Goal: Find contact information: Find contact information

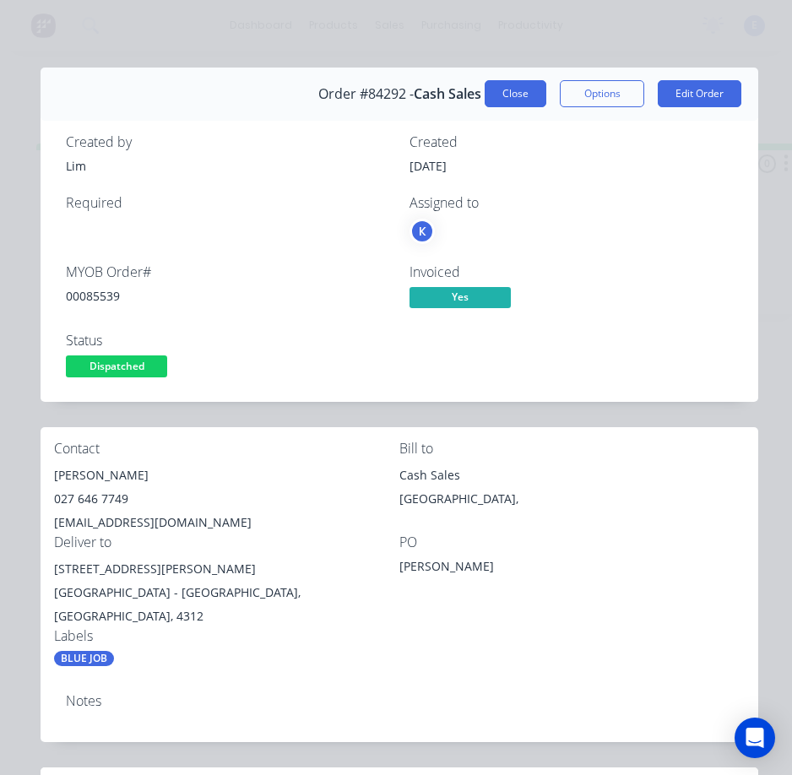
click at [502, 88] on button "Close" at bounding box center [516, 93] width 62 height 27
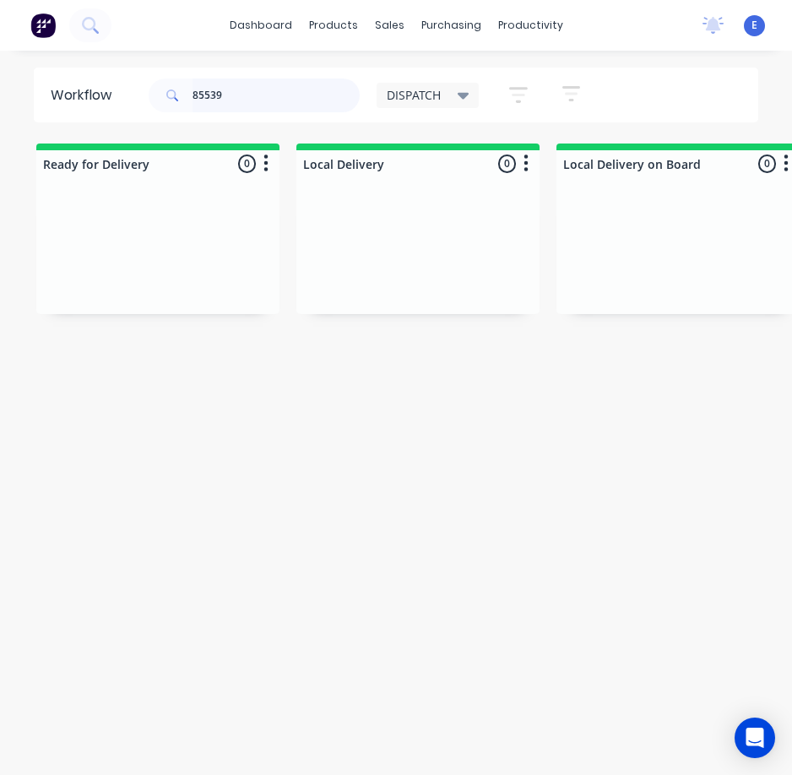
click at [277, 88] on input "85539" at bounding box center [276, 96] width 167 height 34
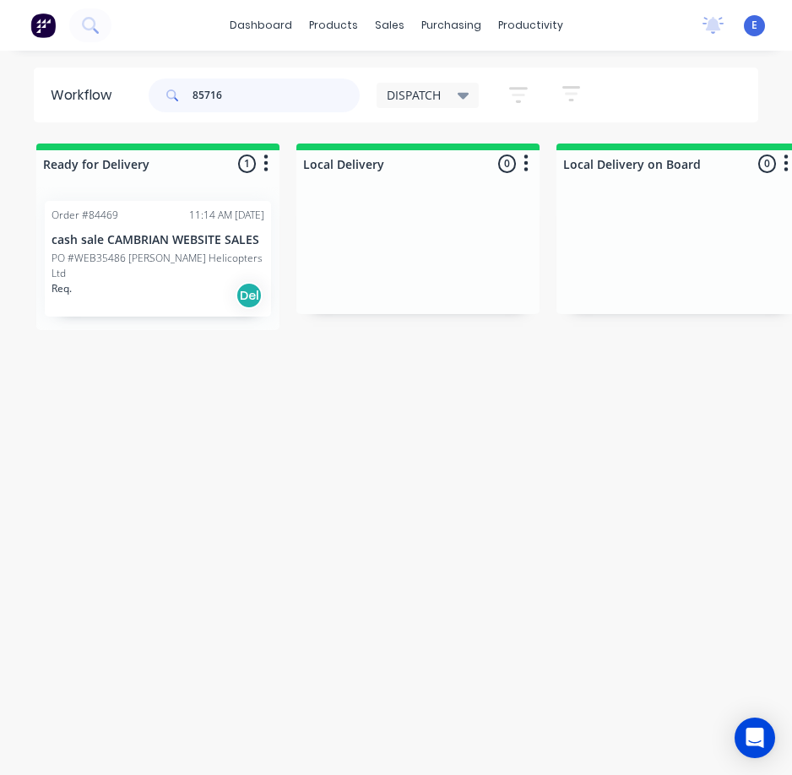
type input "85716"
click at [204, 301] on div "Order #84469 11:14 AM [DATE] cash sale CAMBRIAN WEBSITE SALES PO #WEB35486 [PER…" at bounding box center [158, 259] width 226 height 116
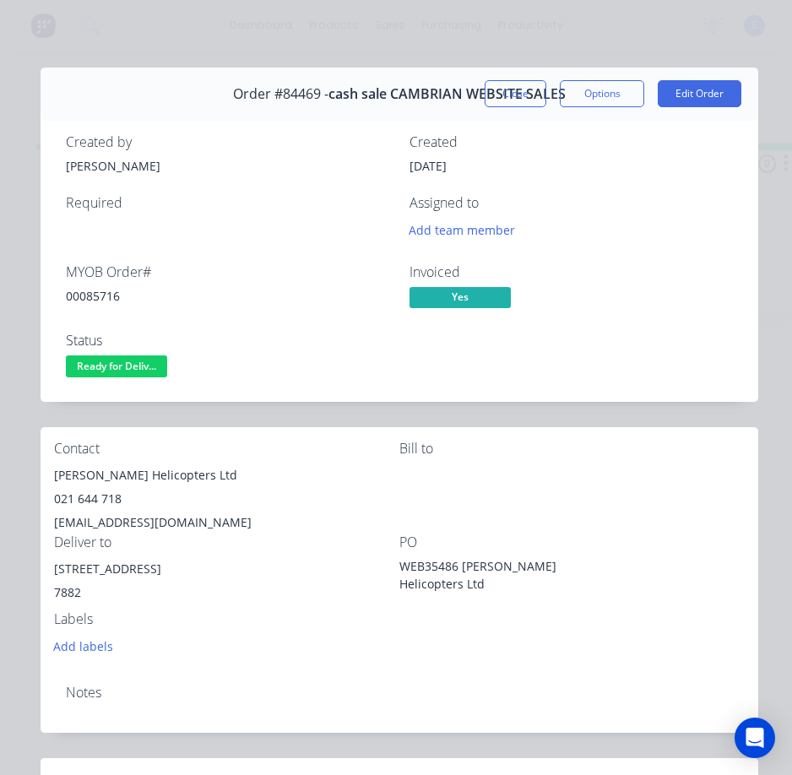
click at [111, 292] on div "00085716" at bounding box center [227, 296] width 323 height 18
copy div "00085716"
drag, startPoint x: 144, startPoint y: 479, endPoint x: 51, endPoint y: 478, distance: 93.7
click at [51, 478] on div "Contact [PERSON_NAME] Helicopters Ltd 021 644 718 [EMAIL_ADDRESS][DOMAIN_NAME] …" at bounding box center [400, 549] width 718 height 244
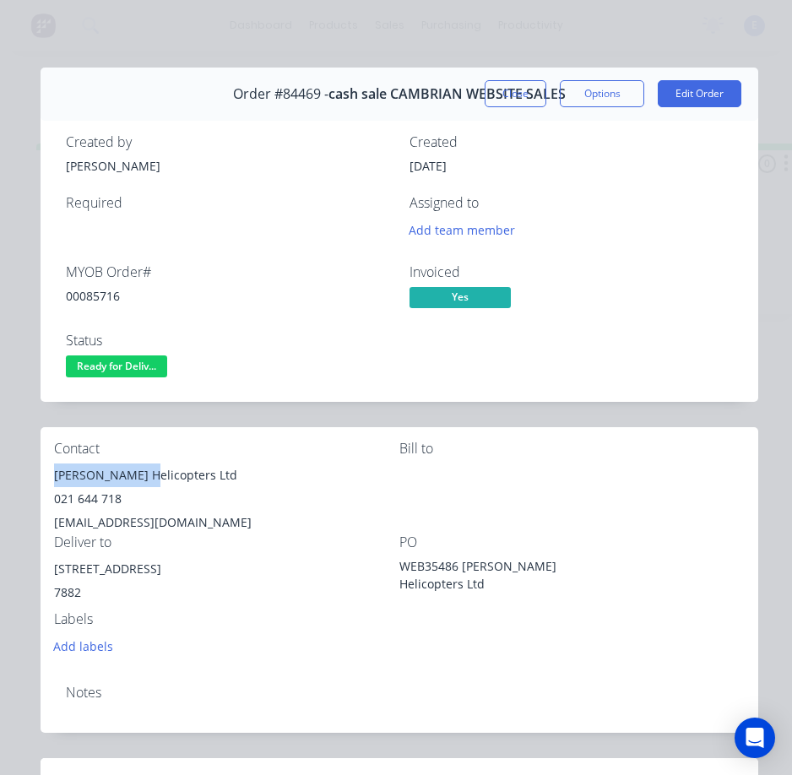
copy div "[PERSON_NAME]"
drag, startPoint x: 155, startPoint y: 479, endPoint x: 327, endPoint y: 473, distance: 171.5
click at [327, 473] on div "[PERSON_NAME] Helicopters Ltd" at bounding box center [226, 476] width 345 height 24
copy div "[PERSON_NAME] Helicopters Ltd"
click at [85, 493] on div "021 644 718" at bounding box center [226, 499] width 345 height 24
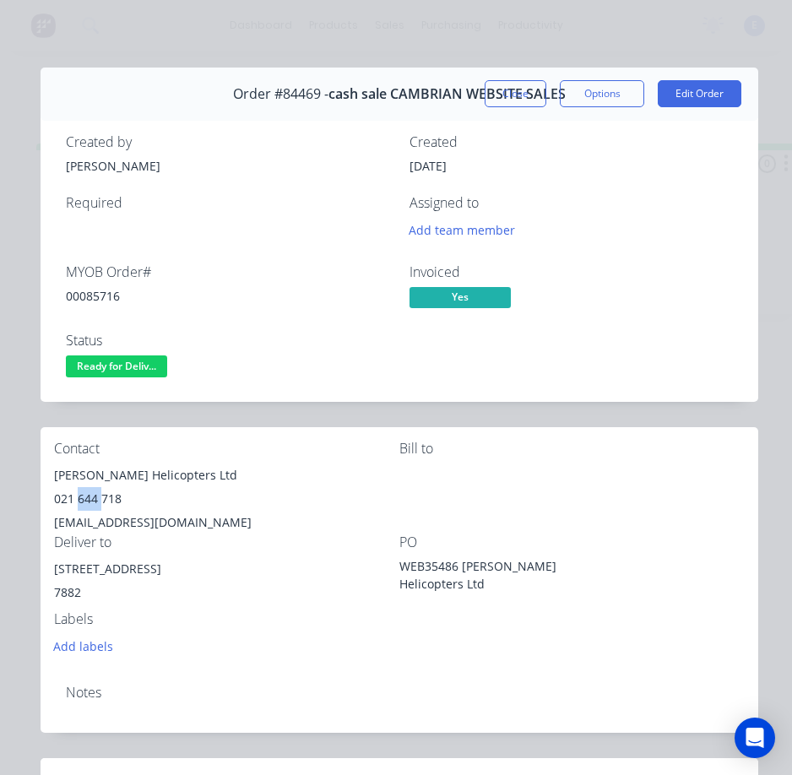
click at [85, 493] on div "021 644 718" at bounding box center [226, 499] width 345 height 24
copy div "021 644 718"
click at [137, 521] on div "[EMAIL_ADDRESS][DOMAIN_NAME]" at bounding box center [226, 523] width 345 height 24
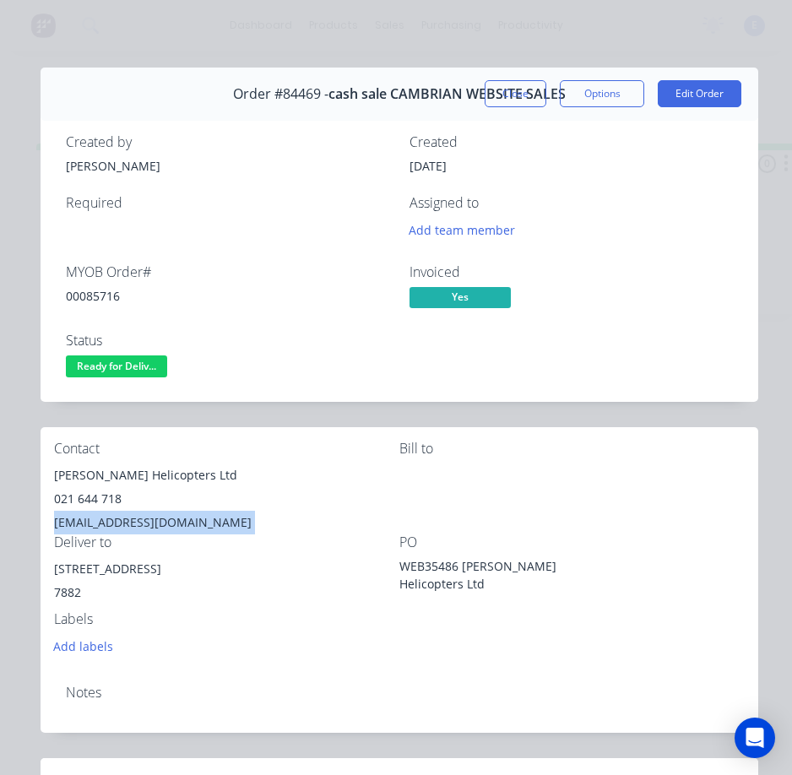
click at [137, 521] on div "[EMAIL_ADDRESS][DOMAIN_NAME]" at bounding box center [226, 523] width 345 height 24
copy div "[EMAIL_ADDRESS][DOMAIN_NAME]"
drag, startPoint x: 155, startPoint y: 569, endPoint x: 47, endPoint y: 573, distance: 107.3
click at [47, 573] on div "Contact [PERSON_NAME] Helicopters Ltd 021 644 718 [EMAIL_ADDRESS][DOMAIN_NAME] …" at bounding box center [400, 549] width 718 height 244
copy div "[STREET_ADDRESS]"
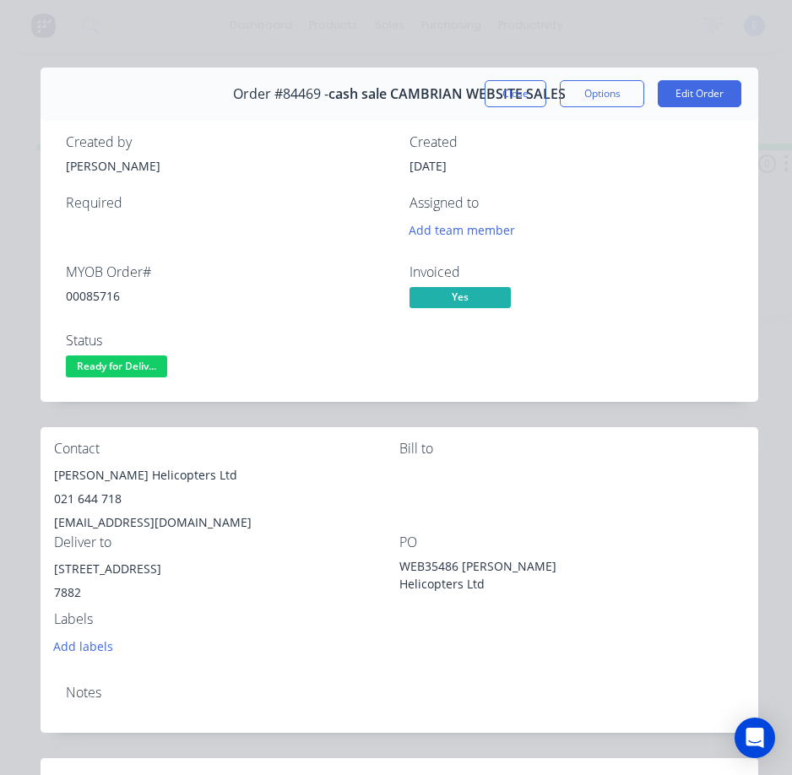
click at [363, 650] on div "Add labels" at bounding box center [226, 645] width 345 height 23
click at [616, 653] on div "Contact [PERSON_NAME] Helicopters Ltd 021 644 718 [EMAIL_ADDRESS][DOMAIN_NAME] …" at bounding box center [400, 549] width 718 height 244
